Goal: Task Accomplishment & Management: Use online tool/utility

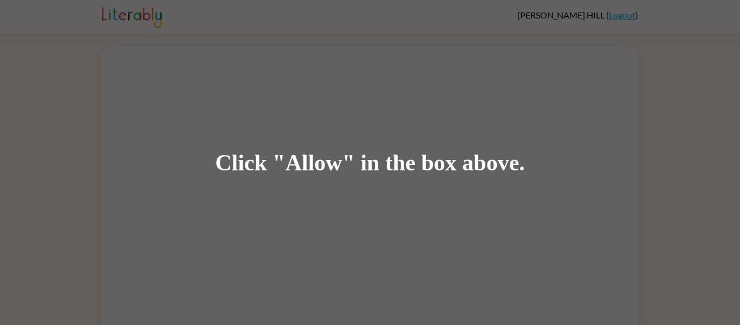
click at [310, 197] on div "Click "Allow" in the box above." at bounding box center [370, 162] width 740 height 325
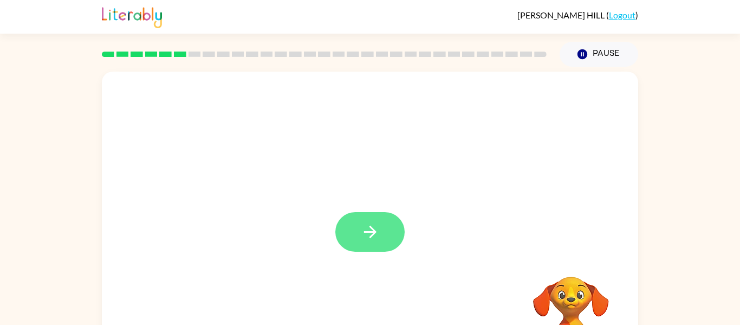
click at [370, 223] on icon "button" at bounding box center [370, 231] width 19 height 19
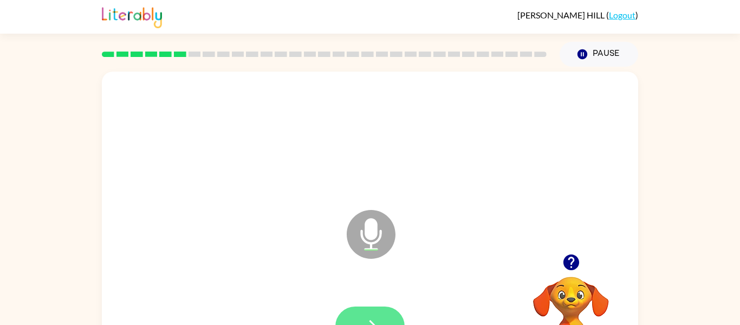
click at [374, 312] on button "button" at bounding box center [369, 326] width 69 height 40
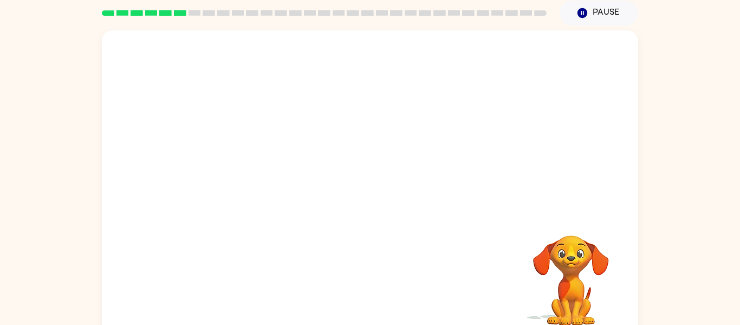
scroll to position [49, 0]
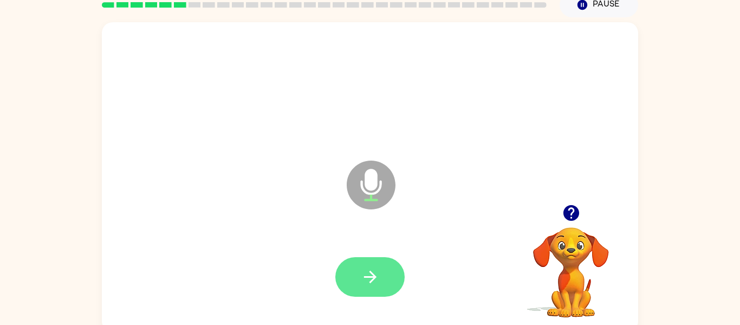
click at [372, 288] on button "button" at bounding box center [369, 277] width 69 height 40
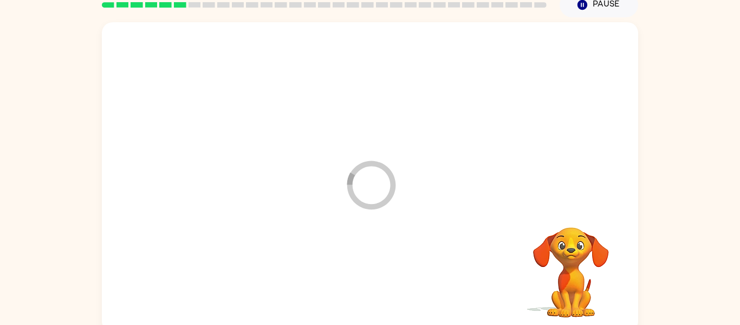
click at [372, 288] on div at bounding box center [370, 276] width 515 height 89
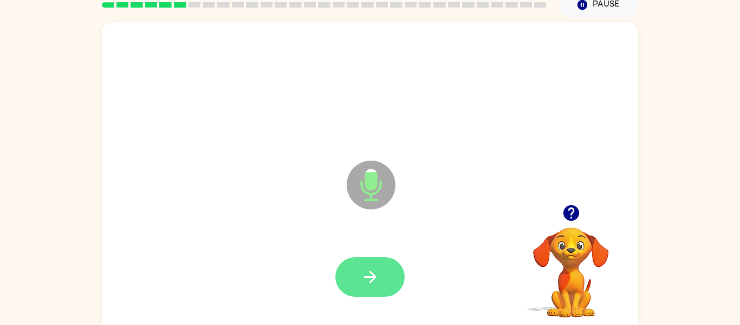
click at [371, 272] on icon "button" at bounding box center [370, 276] width 12 height 12
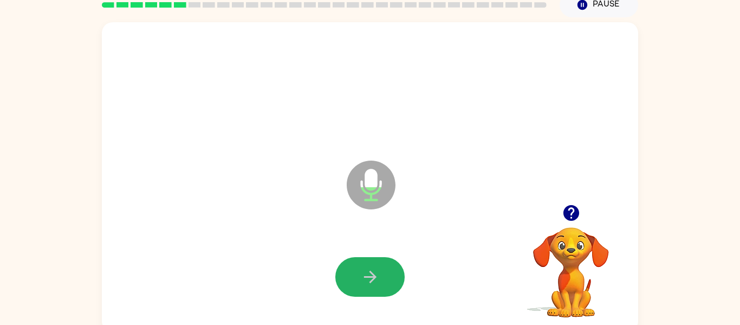
click at [371, 272] on icon "button" at bounding box center [370, 276] width 12 height 12
click at [374, 285] on icon "button" at bounding box center [370, 276] width 19 height 19
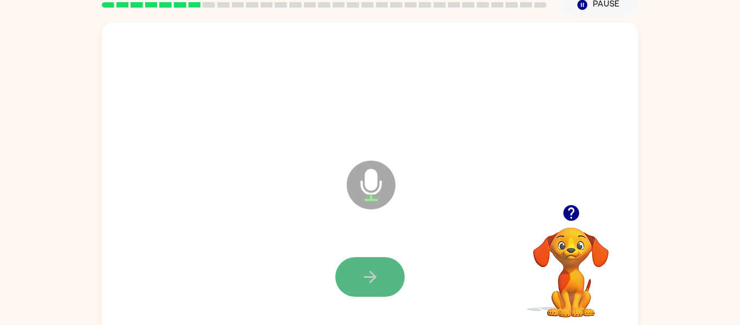
click at [374, 285] on icon "button" at bounding box center [370, 276] width 19 height 19
click at [374, 286] on icon "button" at bounding box center [370, 276] width 19 height 19
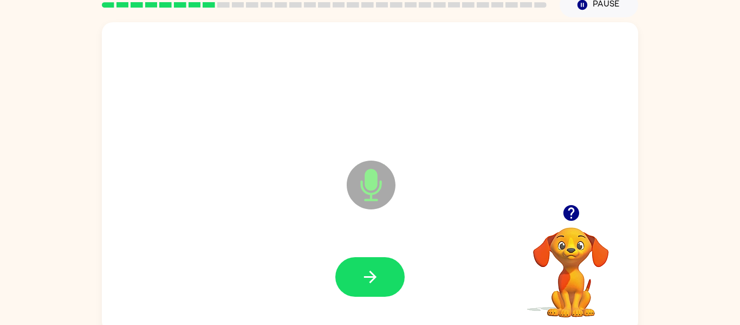
click at [382, 297] on div at bounding box center [370, 276] width 515 height 89
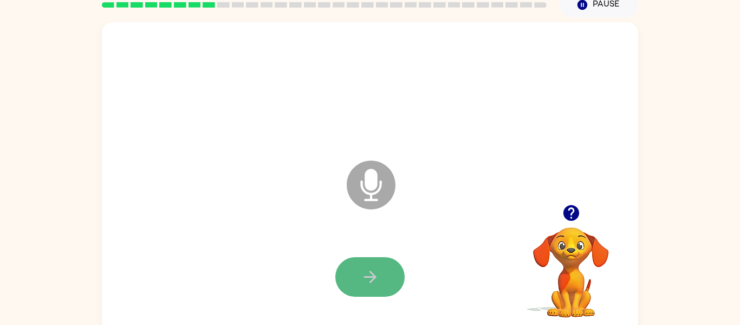
click at [375, 286] on icon "button" at bounding box center [370, 276] width 19 height 19
click at [380, 284] on button "button" at bounding box center [369, 277] width 69 height 40
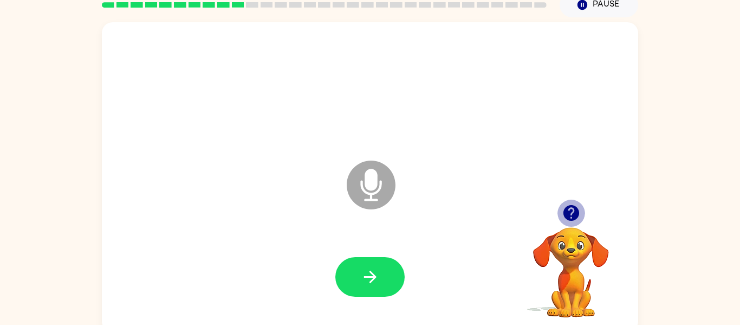
click at [566, 215] on icon "button" at bounding box center [571, 213] width 16 height 16
click at [567, 215] on icon "button" at bounding box center [571, 213] width 16 height 16
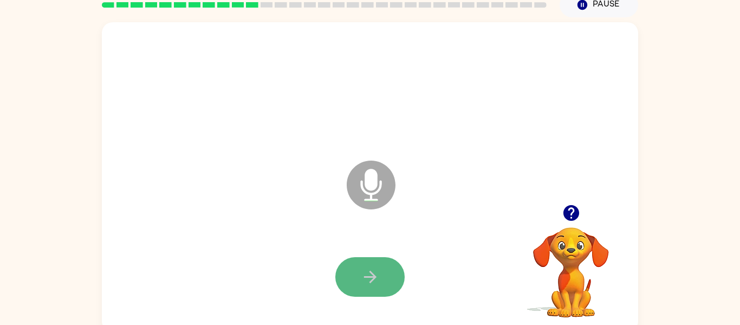
drag, startPoint x: 377, startPoint y: 284, endPoint x: 367, endPoint y: 287, distance: 10.3
click at [367, 287] on button "button" at bounding box center [369, 277] width 69 height 40
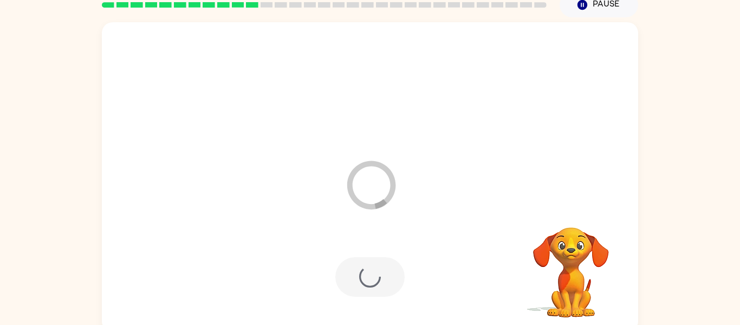
click at [369, 290] on div at bounding box center [369, 277] width 69 height 40
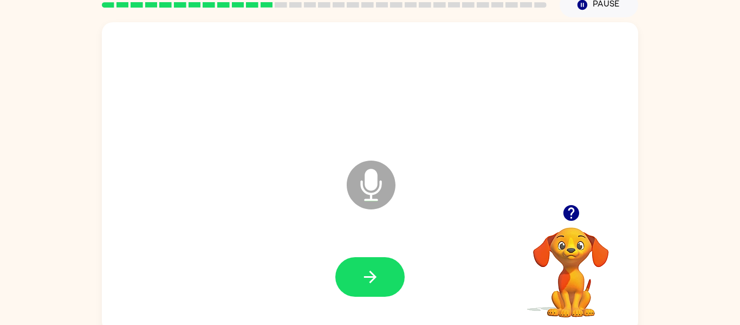
click at [369, 290] on button "button" at bounding box center [369, 277] width 69 height 40
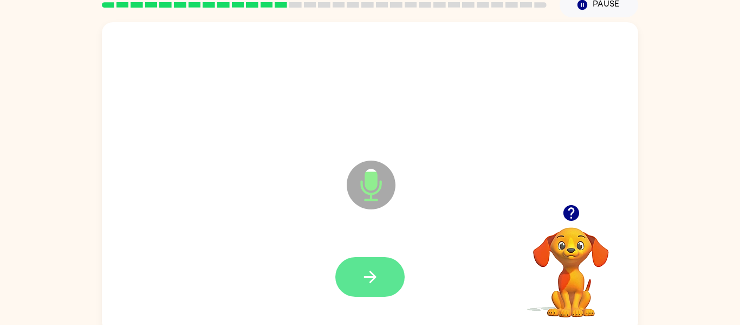
click at [375, 277] on icon "button" at bounding box center [370, 276] width 12 height 12
click at [362, 287] on button "button" at bounding box center [369, 277] width 69 height 40
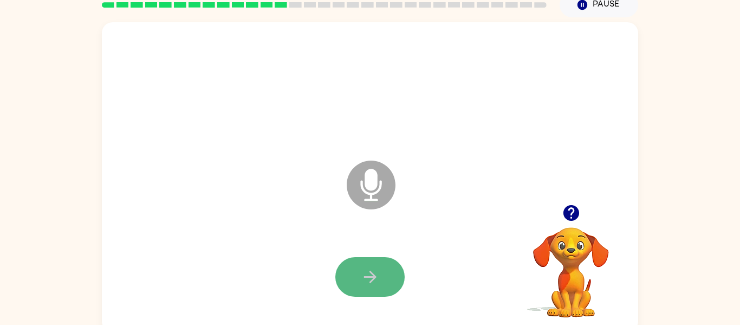
click at [375, 294] on button "button" at bounding box center [369, 277] width 69 height 40
click at [386, 292] on button "button" at bounding box center [369, 277] width 69 height 40
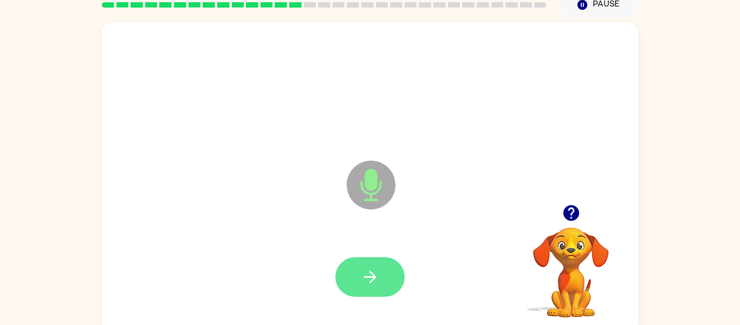
click at [380, 276] on button "button" at bounding box center [369, 277] width 69 height 40
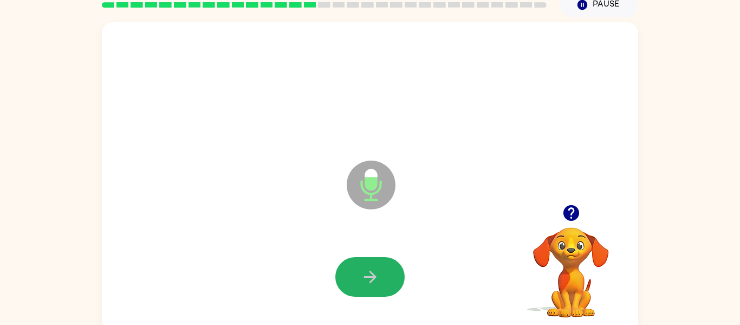
click at [380, 276] on button "button" at bounding box center [369, 277] width 69 height 40
click at [363, 277] on icon "button" at bounding box center [370, 276] width 19 height 19
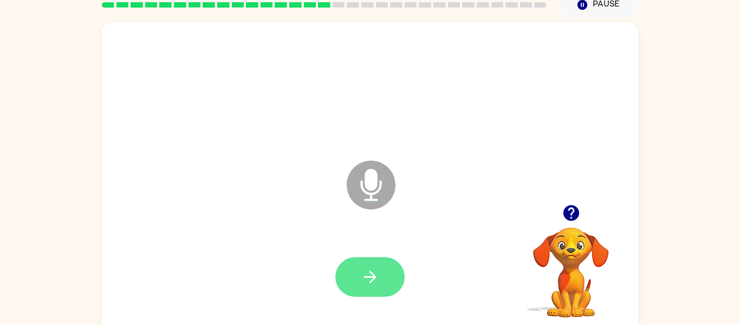
click at [366, 279] on icon "button" at bounding box center [370, 276] width 19 height 19
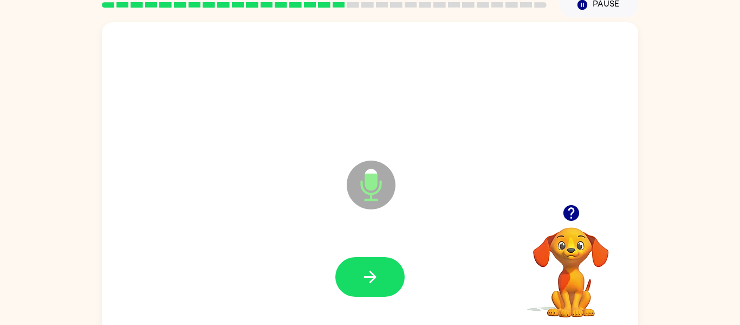
click at [366, 279] on icon "button" at bounding box center [370, 276] width 19 height 19
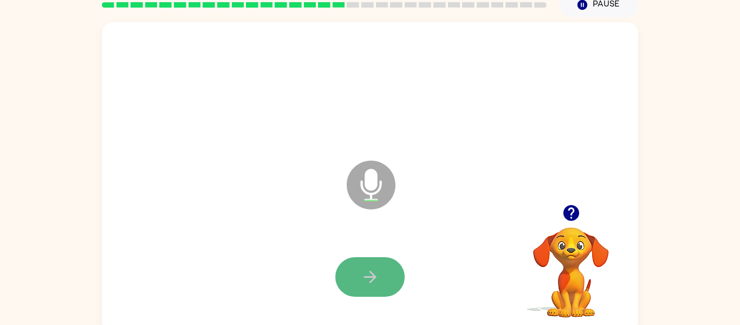
click at [369, 282] on icon "button" at bounding box center [370, 276] width 19 height 19
click at [373, 287] on button "button" at bounding box center [369, 277] width 69 height 40
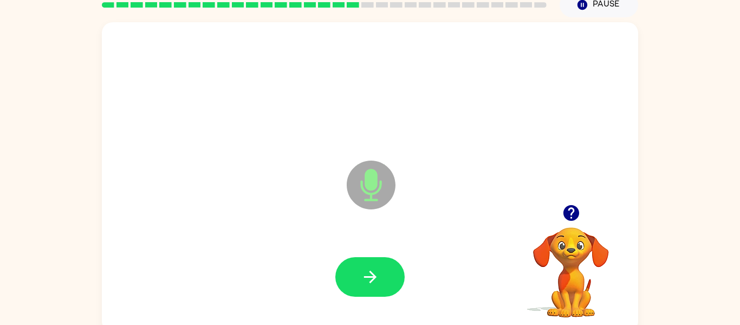
click at [373, 287] on button "button" at bounding box center [369, 277] width 69 height 40
click at [374, 288] on button "button" at bounding box center [369, 277] width 69 height 40
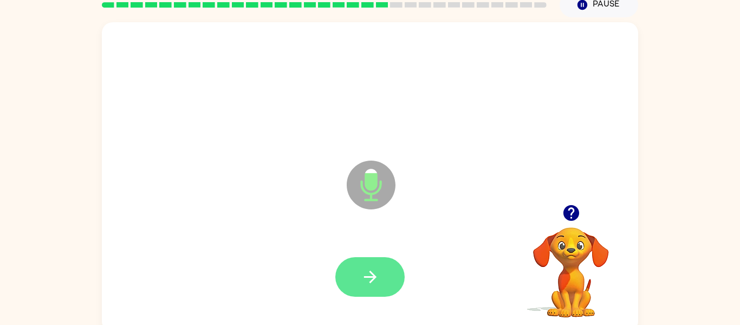
click at [374, 289] on button "button" at bounding box center [369, 277] width 69 height 40
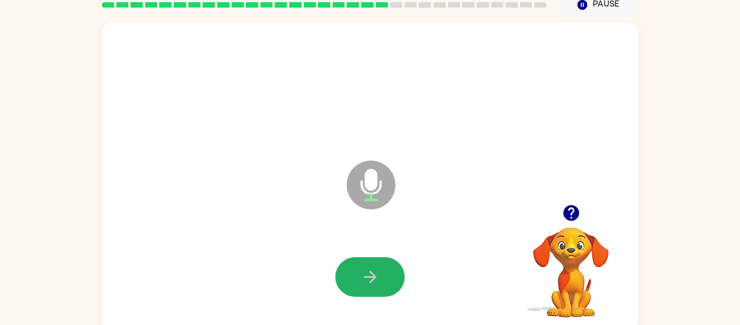
click at [374, 289] on button "button" at bounding box center [369, 277] width 69 height 40
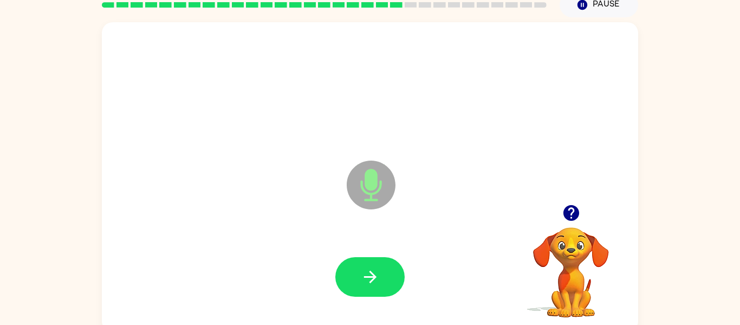
click at [374, 289] on button "button" at bounding box center [369, 277] width 69 height 40
click at [377, 290] on button "button" at bounding box center [369, 277] width 69 height 40
click at [576, 223] on button "button" at bounding box center [572, 213] width 28 height 28
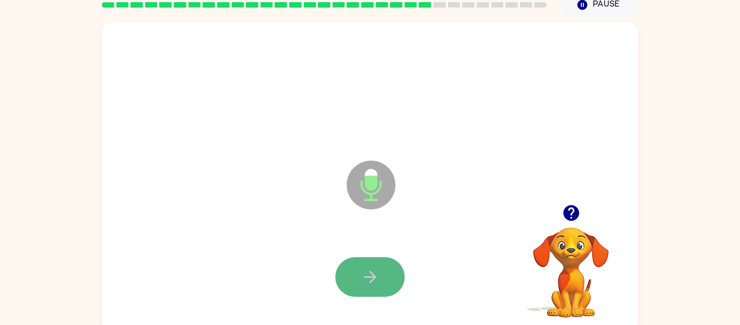
click at [379, 257] on button "button" at bounding box center [369, 277] width 69 height 40
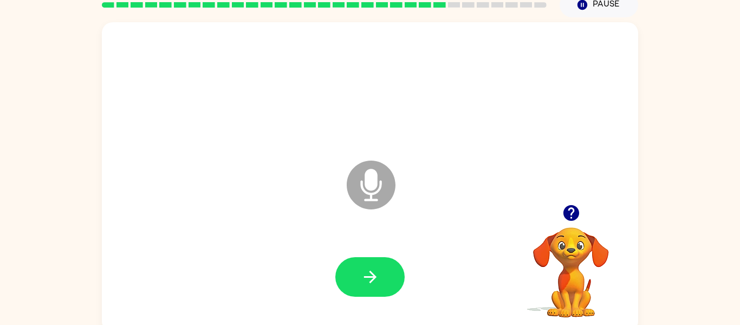
click at [379, 257] on button "button" at bounding box center [369, 277] width 69 height 40
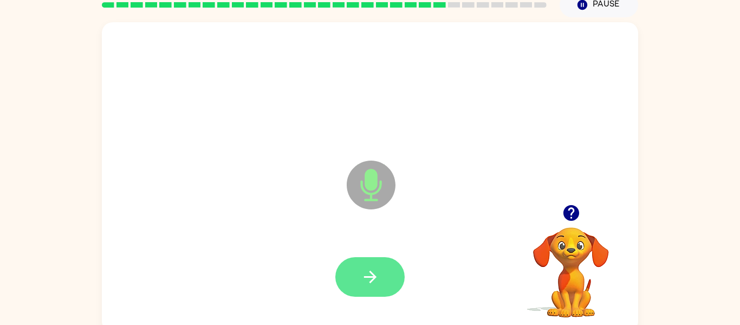
click at [364, 273] on icon "button" at bounding box center [370, 276] width 19 height 19
click at [365, 273] on icon "button" at bounding box center [370, 276] width 19 height 19
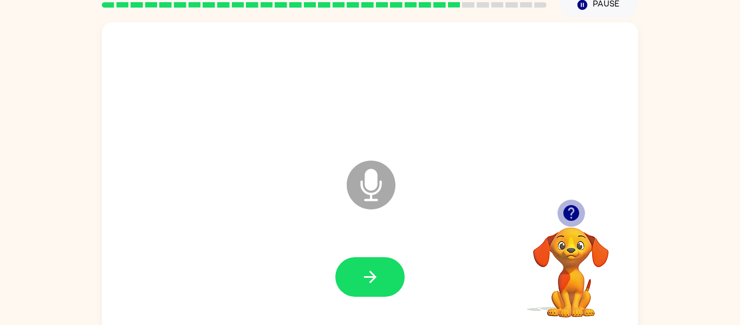
click at [565, 214] on icon "button" at bounding box center [571, 213] width 16 height 16
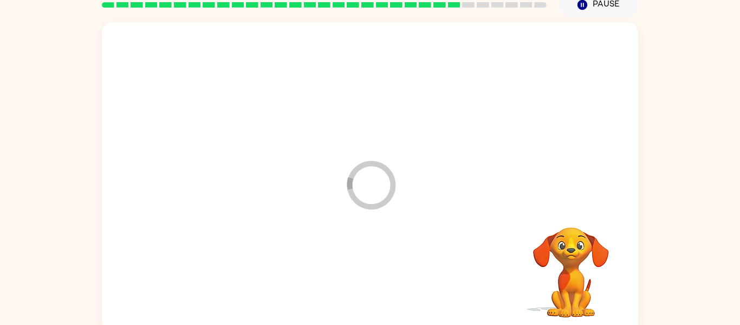
click at [355, 285] on div at bounding box center [370, 276] width 515 height 89
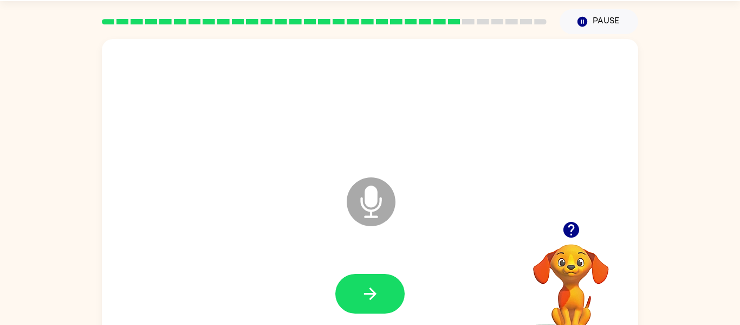
drag, startPoint x: 370, startPoint y: 219, endPoint x: 376, endPoint y: 208, distance: 13.6
click at [376, 208] on icon "Microphone The Microphone is here when it is your turn to talk" at bounding box center [425, 214] width 163 height 81
click at [359, 279] on button "button" at bounding box center [369, 294] width 69 height 40
click at [357, 274] on button "button" at bounding box center [369, 294] width 69 height 40
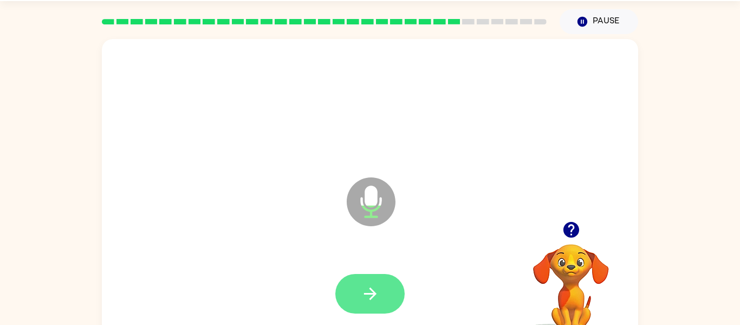
click at [364, 281] on button "button" at bounding box center [369, 294] width 69 height 40
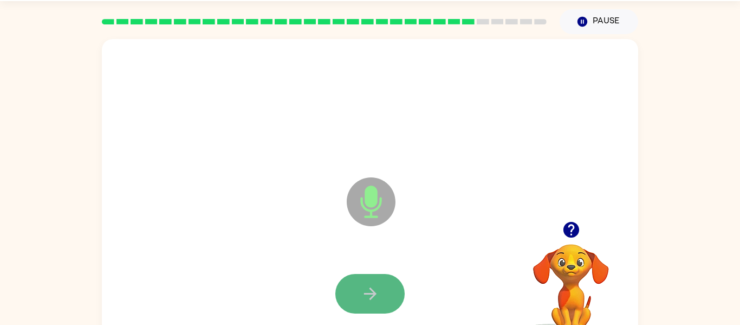
click at [365, 284] on icon "button" at bounding box center [370, 293] width 19 height 19
click at [366, 284] on icon "button" at bounding box center [370, 293] width 19 height 19
click at [371, 289] on icon "button" at bounding box center [370, 293] width 12 height 12
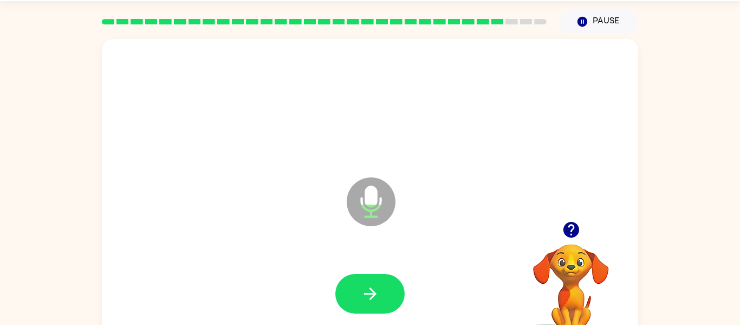
click at [413, 245] on icon "Microphone The Microphone is here when it is your turn to talk" at bounding box center [425, 214] width 163 height 81
click at [382, 273] on div at bounding box center [370, 293] width 515 height 89
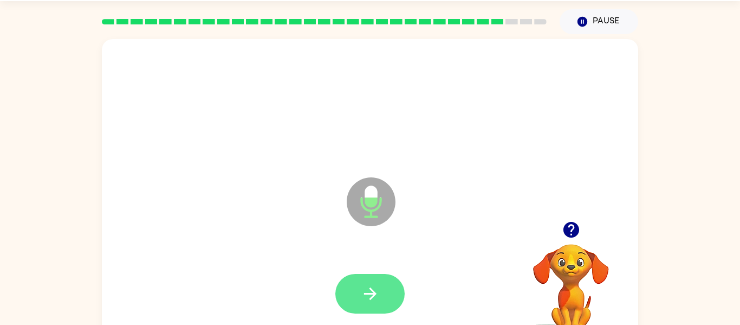
click at [358, 282] on button "button" at bounding box center [369, 294] width 69 height 40
click at [359, 296] on button "button" at bounding box center [369, 294] width 69 height 40
click at [358, 296] on button "button" at bounding box center [369, 294] width 69 height 40
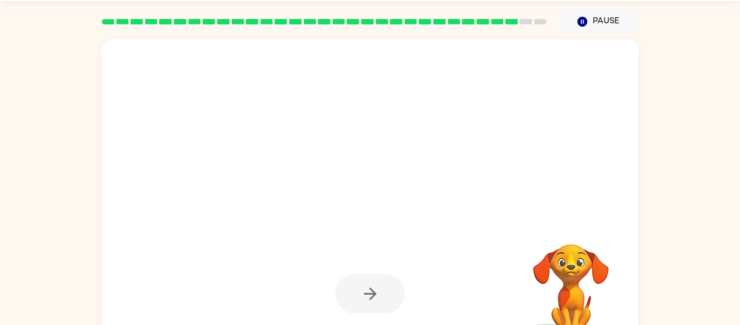
click at [354, 295] on div at bounding box center [369, 294] width 69 height 40
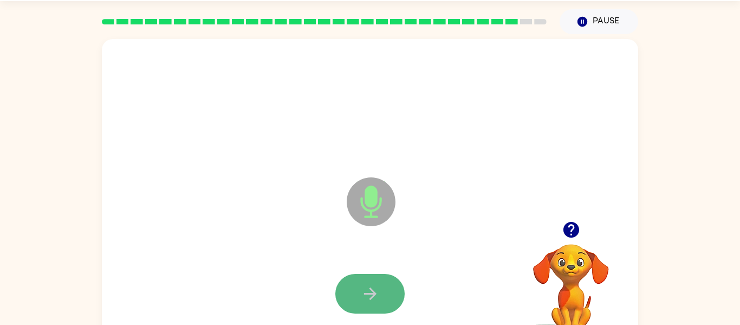
click at [353, 295] on button "button" at bounding box center [369, 294] width 69 height 40
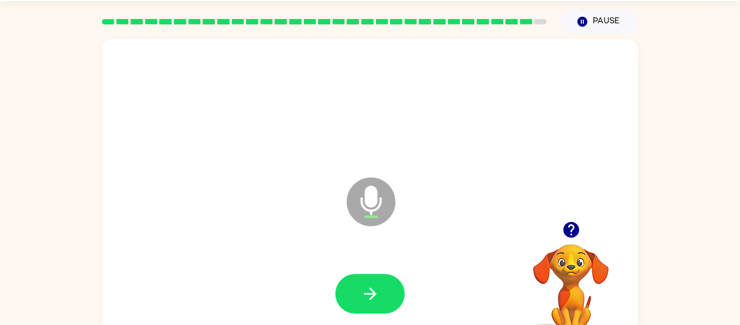
click at [353, 295] on button "button" at bounding box center [369, 294] width 69 height 40
